Goal: Communication & Community: Participate in discussion

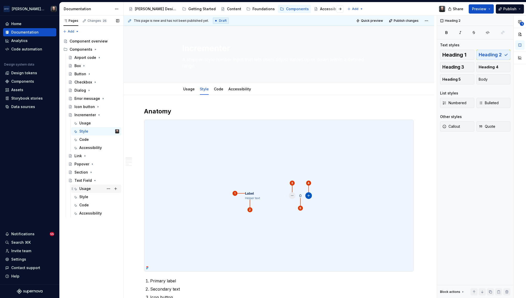
click at [86, 189] on div "Usage" at bounding box center [85, 188] width 12 height 5
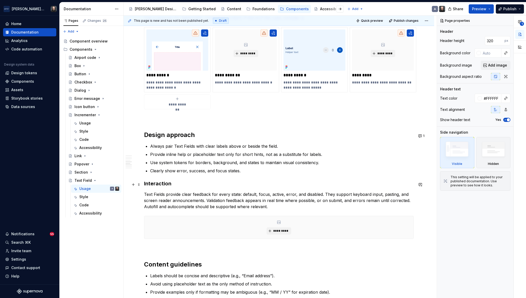
scroll to position [441, 0]
type textarea "*"
click at [423, 185] on button "button" at bounding box center [420, 184] width 7 height 7
click at [371, 199] on span "We need to add error and clear funcatinalty here somewhere. Let's chat." at bounding box center [383, 199] width 70 height 16
click at [398, 198] on span "We need to add error and clear functionality here somewhere. Let's chat." at bounding box center [383, 199] width 71 height 16
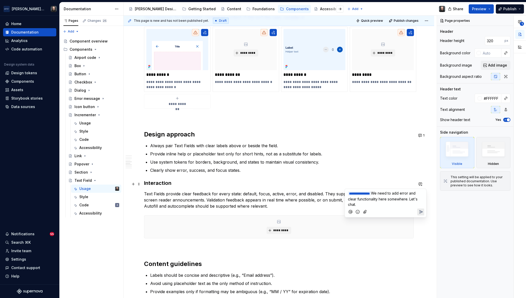
click at [421, 211] on icon "Send" at bounding box center [421, 211] width 5 height 5
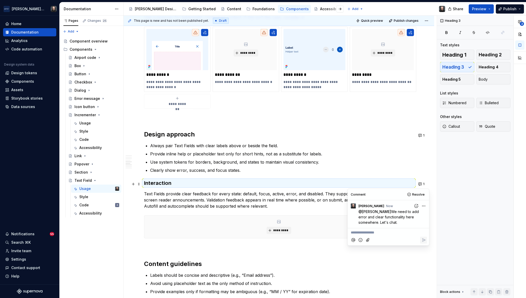
click at [429, 171] on div "**********" at bounding box center [279, 117] width 311 height 874
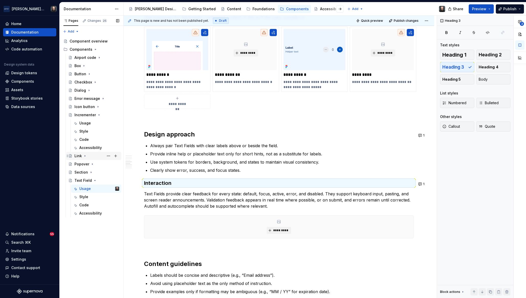
click at [85, 156] on icon "Page tree" at bounding box center [85, 156] width 4 height 4
click at [85, 165] on div "Usage" at bounding box center [85, 164] width 12 height 5
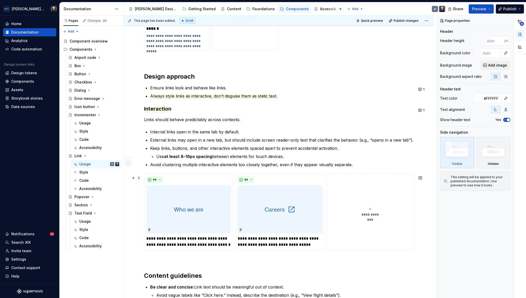
scroll to position [500, 0]
type textarea "*"
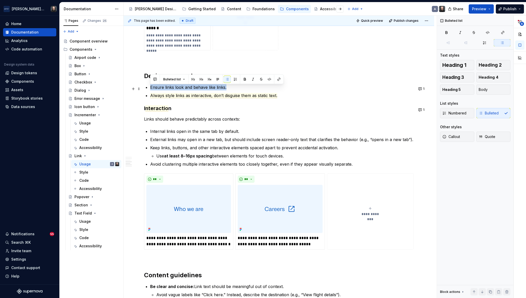
drag, startPoint x: 225, startPoint y: 89, endPoint x: 151, endPoint y: 89, distance: 74.0
click at [151, 89] on commenthighlight "Ensure links look and behave like links." at bounding box center [188, 87] width 76 height 5
click at [154, 78] on button "button" at bounding box center [155, 79] width 7 height 7
click at [187, 100] on span "We want to update our usage here. Solo Links must have an icon. Links in menu l…" at bounding box center [192, 94] width 74 height 16
click at [229, 111] on icon "Send" at bounding box center [227, 112] width 5 height 5
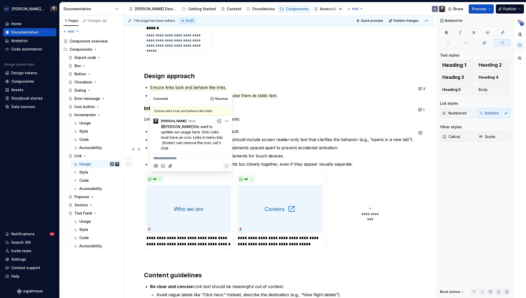
click at [429, 147] on div "**********" at bounding box center [279, 38] width 311 height 887
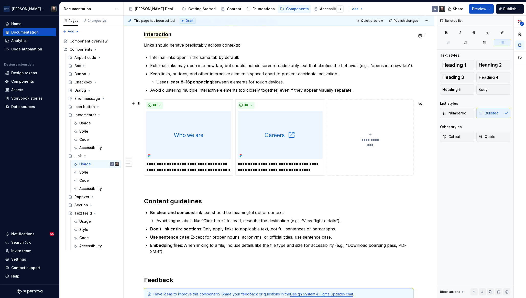
scroll to position [578, 0]
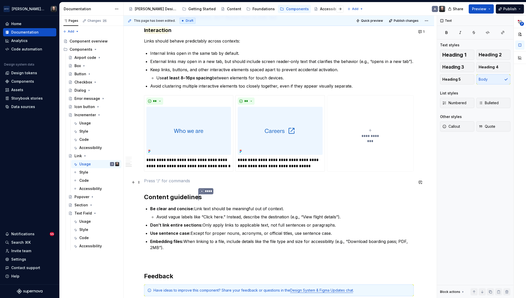
click at [273, 180] on p at bounding box center [279, 181] width 270 height 6
drag, startPoint x: 222, startPoint y: 168, endPoint x: 147, endPoint y: 161, distance: 75.9
click at [147, 161] on p "**********" at bounding box center [188, 163] width 85 height 12
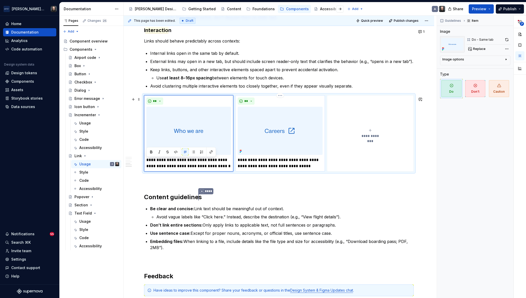
click at [281, 168] on p "**********" at bounding box center [280, 163] width 85 height 12
type textarea "*"
